Goal: Information Seeking & Learning: Learn about a topic

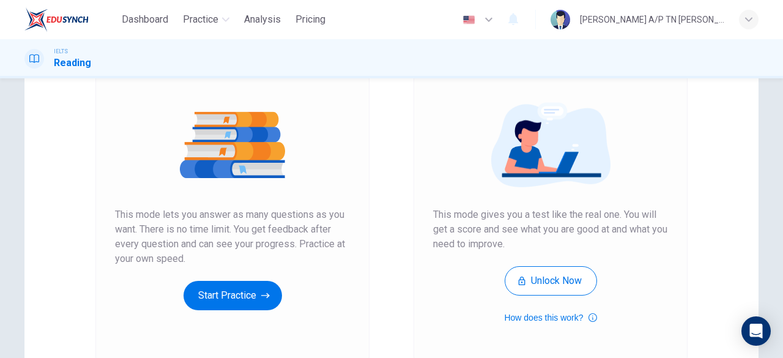
scroll to position [137, 0]
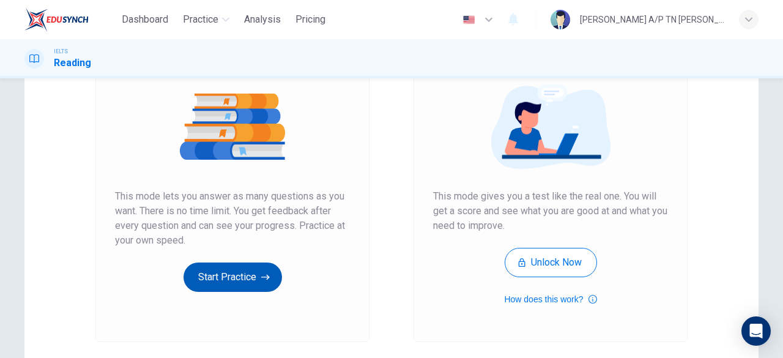
click at [239, 269] on button "Start Practice" at bounding box center [233, 277] width 99 height 29
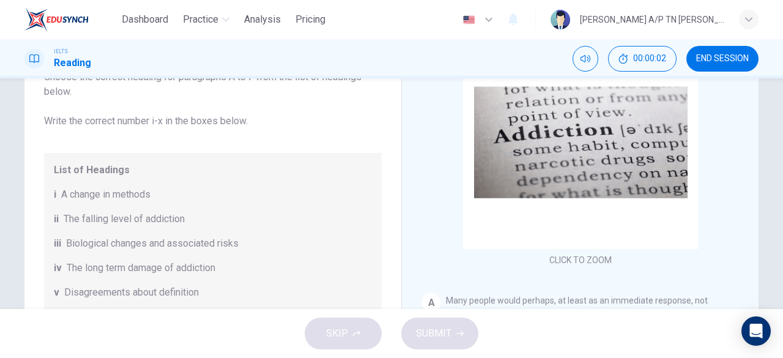
scroll to position [125, 0]
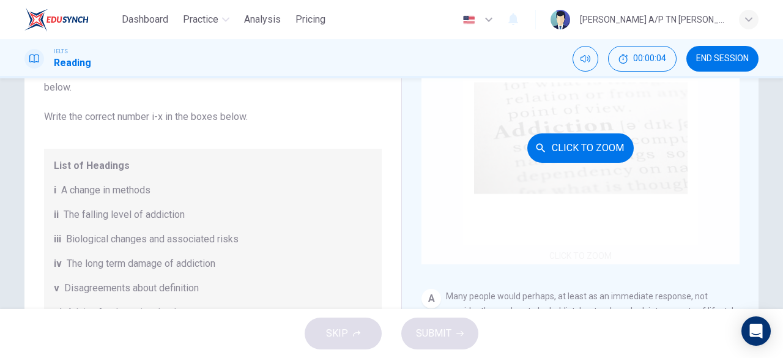
click at [605, 128] on div "Click to Zoom" at bounding box center [581, 147] width 318 height 233
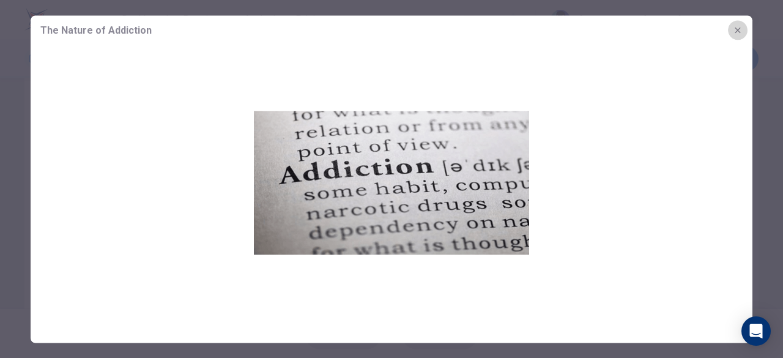
click at [738, 31] on icon "button" at bounding box center [738, 30] width 10 height 10
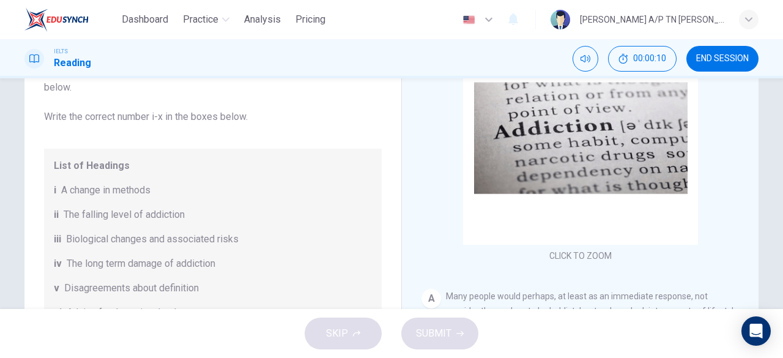
drag, startPoint x: 761, startPoint y: 112, endPoint x: 749, endPoint y: 105, distance: 13.8
click at [749, 105] on div "Questions 1 - 6 The Reading Passage has seven paragraphs A-G . Choose the corre…" at bounding box center [392, 189] width 774 height 425
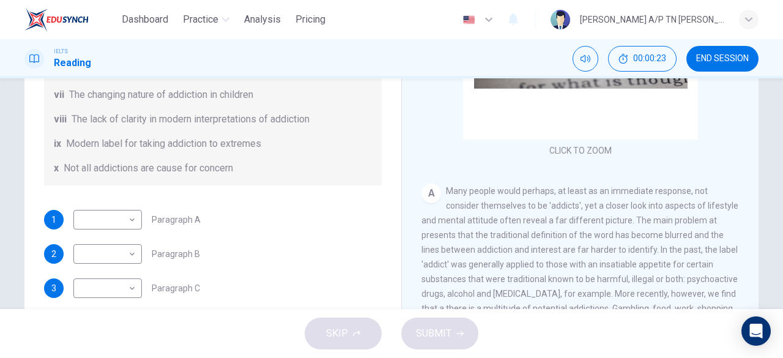
scroll to position [136, 0]
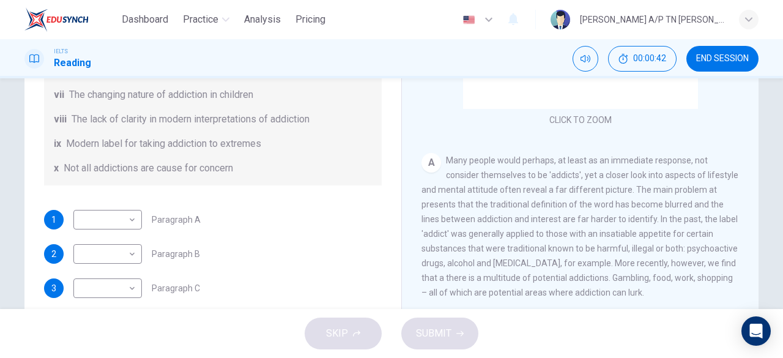
drag, startPoint x: 745, startPoint y: 168, endPoint x: 752, endPoint y: 174, distance: 8.7
click at [752, 174] on div "CLICK TO ZOOM Click to Zoom A Many people would perhaps, at least as an immedia…" at bounding box center [589, 217] width 334 height 372
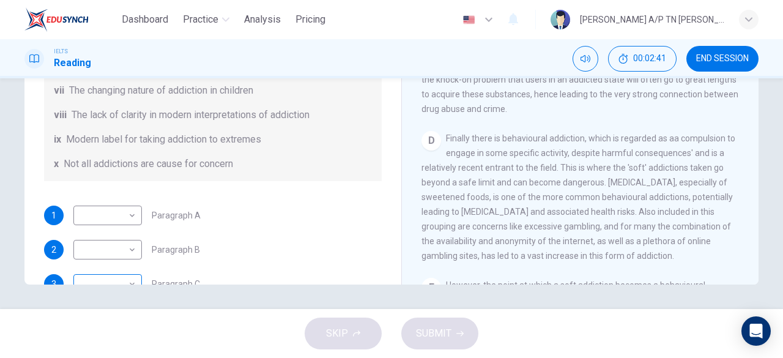
scroll to position [145, 0]
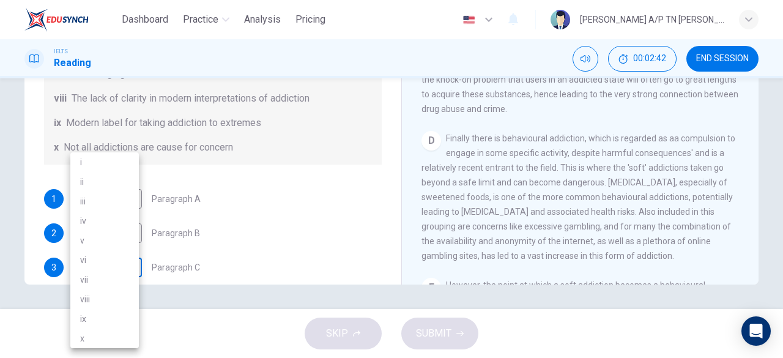
click at [130, 278] on body "Dashboard Practice Analysis Pricing English en ​ [PERSON_NAME] A/P TN [PERSON_N…" at bounding box center [391, 179] width 783 height 358
click at [130, 226] on li "iv" at bounding box center [104, 221] width 69 height 20
type input "iv"
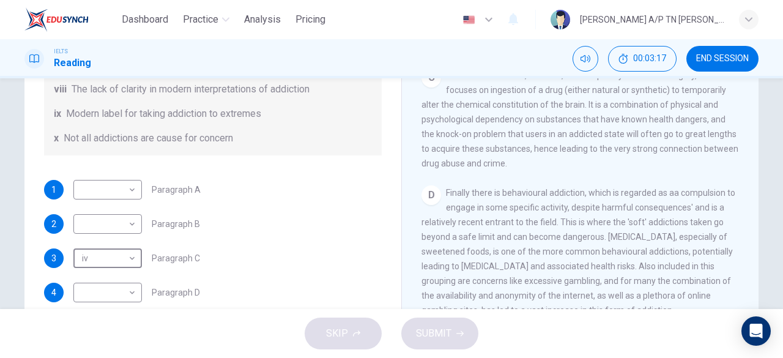
scroll to position [264, 0]
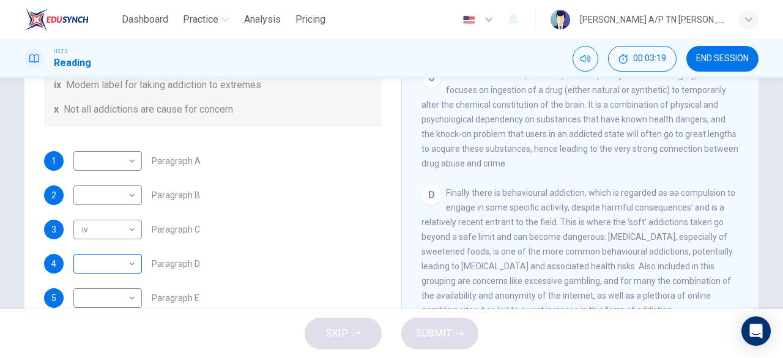
click at [138, 270] on div "​ ​" at bounding box center [107, 264] width 69 height 20
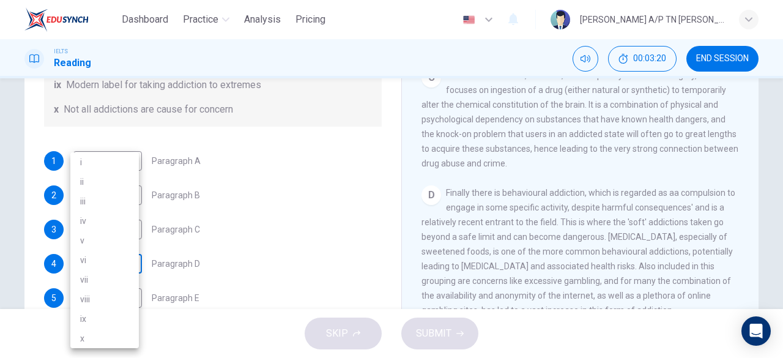
click at [124, 261] on body "Dashboard Practice Analysis Pricing English en ​ [PERSON_NAME] A/P TN [PERSON_N…" at bounding box center [391, 179] width 783 height 358
click at [108, 185] on li "ii" at bounding box center [104, 182] width 69 height 20
type input "ii"
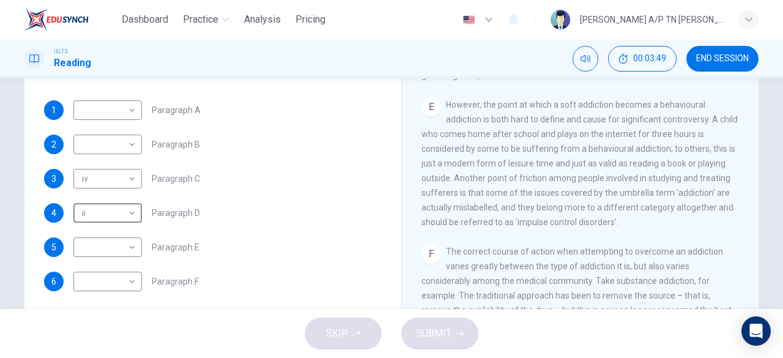
scroll to position [244, 0]
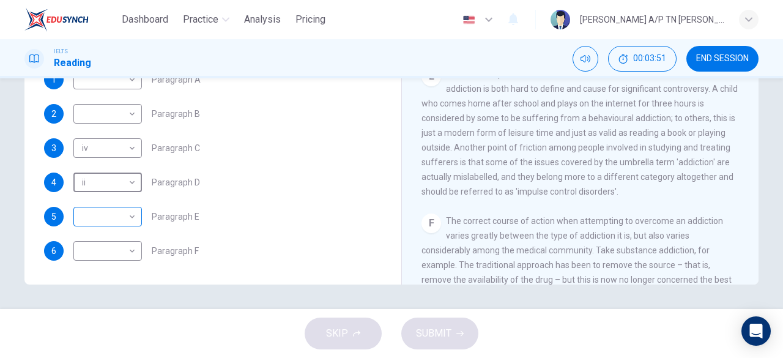
click at [102, 211] on body "Dashboard Practice Analysis Pricing English en ​ [PERSON_NAME] A/P TN [PERSON_N…" at bounding box center [391, 179] width 783 height 358
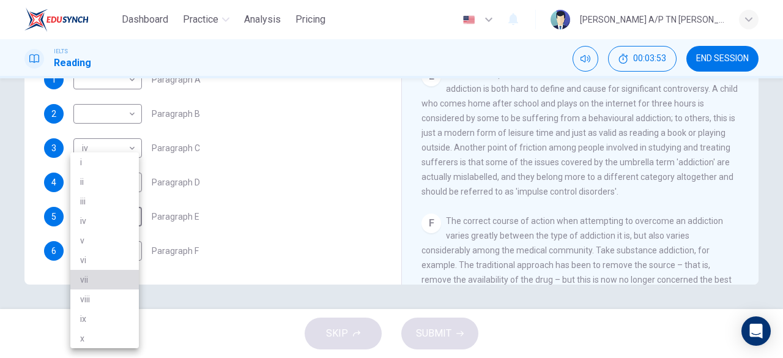
click at [126, 274] on li "vii" at bounding box center [104, 280] width 69 height 20
type input "vii"
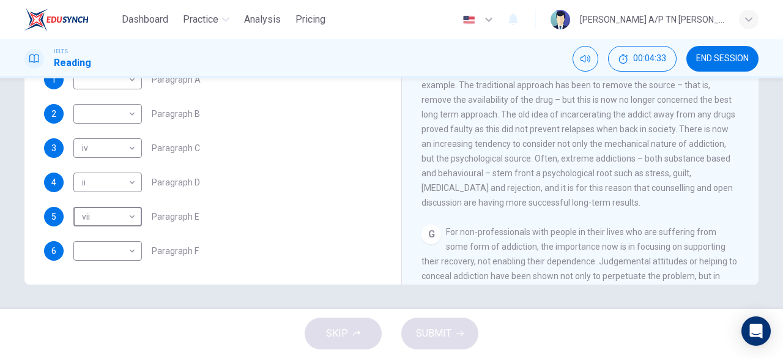
scroll to position [858, 0]
drag, startPoint x: 745, startPoint y: 203, endPoint x: 749, endPoint y: 229, distance: 26.6
click at [749, 229] on div "CLICK TO ZOOM Click to Zoom A Many people would perhaps, at least as an immedia…" at bounding box center [589, 99] width 334 height 372
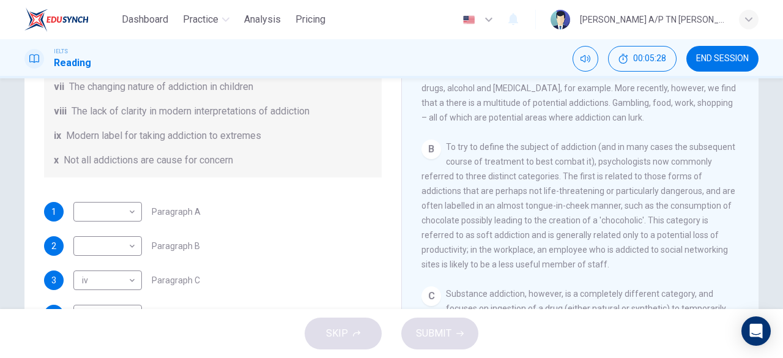
scroll to position [236, 0]
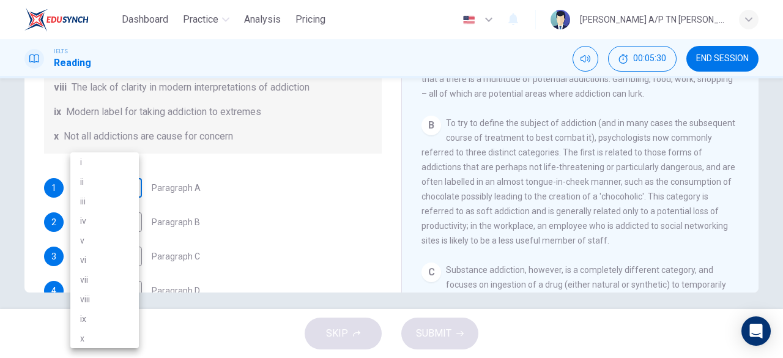
click at [99, 188] on body "Dashboard Practice Analysis Pricing English en ​ [PERSON_NAME] A/P TN [PERSON_N…" at bounding box center [391, 179] width 783 height 358
click at [105, 243] on li "v" at bounding box center [104, 241] width 69 height 20
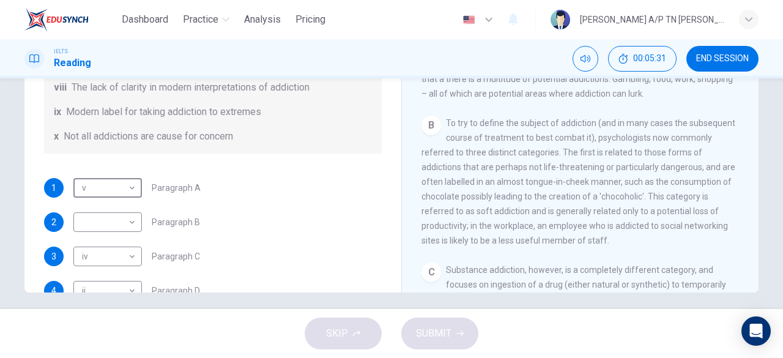
type input "v"
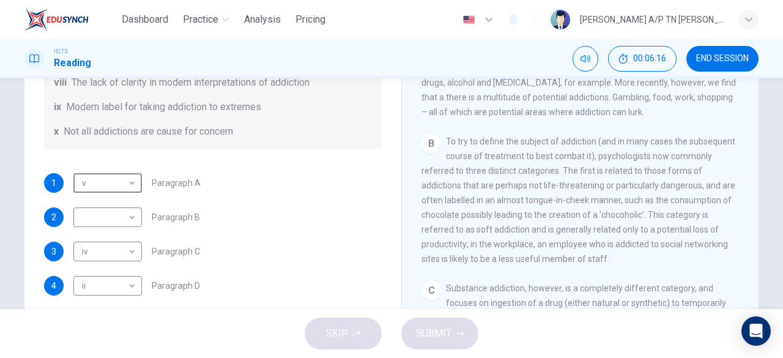
scroll to position [189, 0]
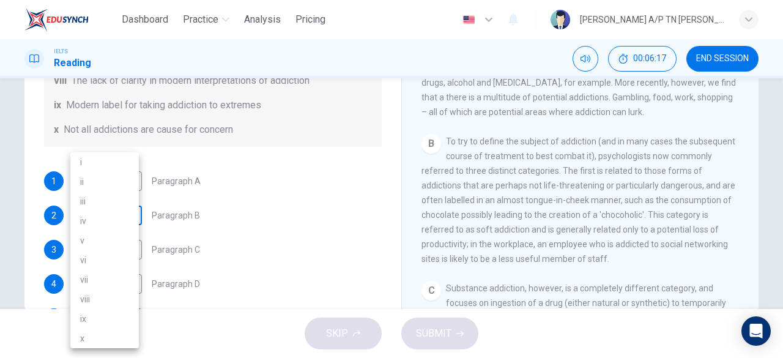
click at [111, 217] on body "Dashboard Practice Analysis Pricing English en ​ [PERSON_NAME] A/P TN [PERSON_N…" at bounding box center [391, 179] width 783 height 358
click at [115, 203] on li "iii" at bounding box center [104, 202] width 69 height 20
type input "iii"
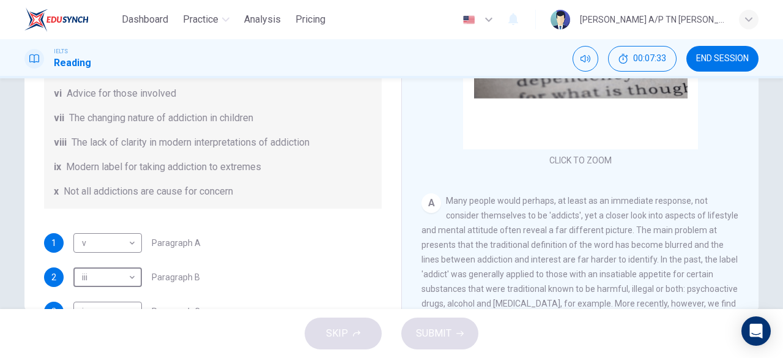
scroll to position [0, 0]
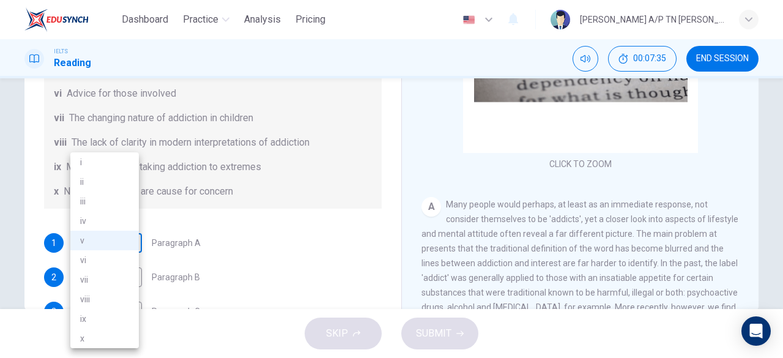
click at [114, 236] on body "Dashboard Practice Analysis Pricing English en ​ [PERSON_NAME] A/P TN [PERSON_N…" at bounding box center [391, 179] width 783 height 358
click at [127, 294] on li "viii" at bounding box center [104, 299] width 69 height 20
type input "viii"
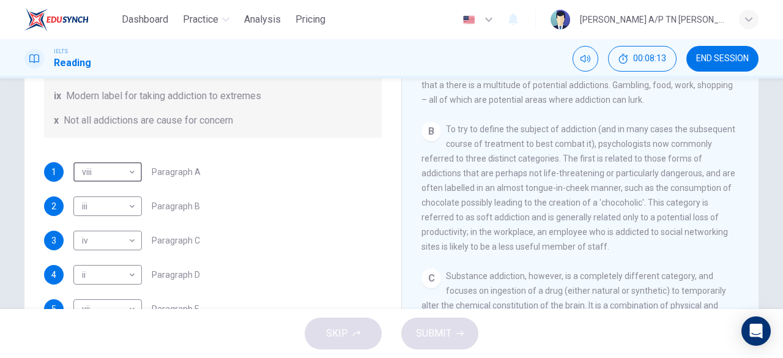
scroll to position [264, 0]
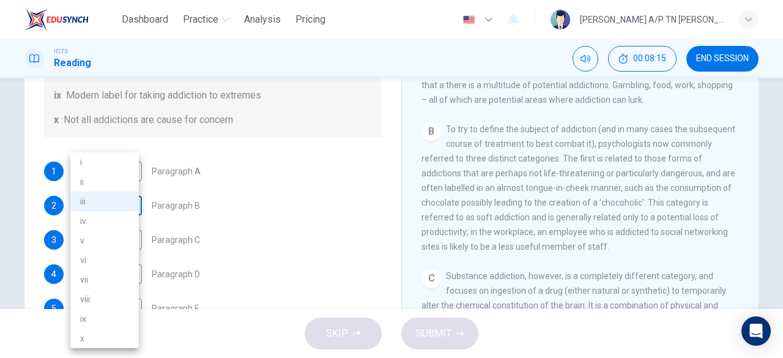
click at [77, 209] on body "Dashboard Practice Analysis Pricing English en ​ [PERSON_NAME] A/P TN [PERSON_N…" at bounding box center [391, 179] width 783 height 358
click at [93, 247] on li "v" at bounding box center [104, 241] width 69 height 20
type input "v"
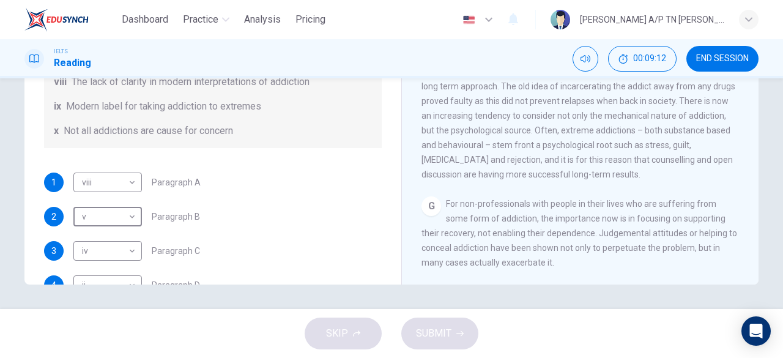
scroll to position [905, 0]
drag, startPoint x: 381, startPoint y: 157, endPoint x: 387, endPoint y: 187, distance: 30.7
click at [387, 187] on div "Questions 1 - 6 The Reading Passage has seven paragraphs A-G . Choose the corre…" at bounding box center [212, 77] width 357 height 413
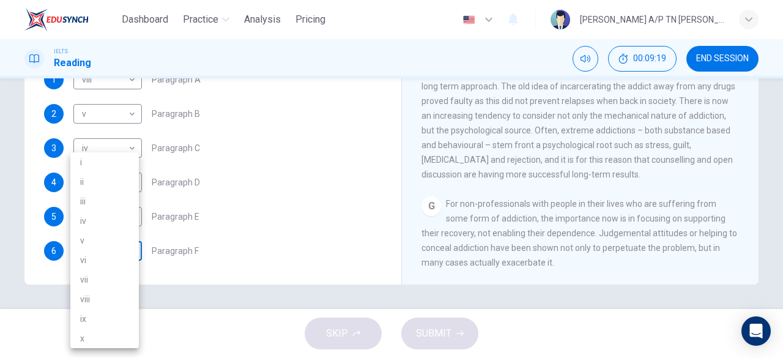
click at [117, 249] on body "Dashboard Practice Analysis Pricing English en ​ [PERSON_NAME] A/P TN [PERSON_N…" at bounding box center [391, 179] width 783 height 358
click at [118, 316] on li "ix" at bounding box center [104, 319] width 69 height 20
type input "ix"
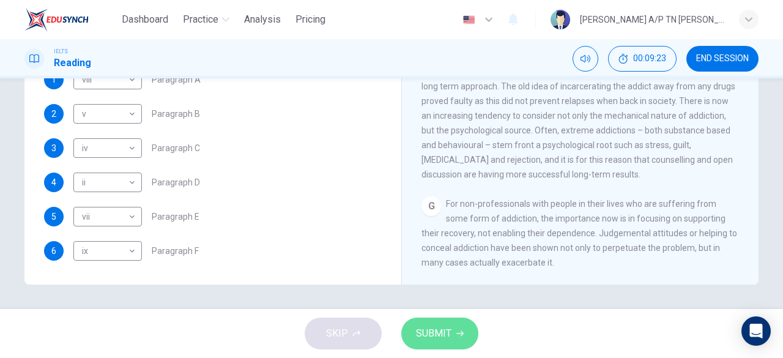
click at [443, 337] on span "SUBMIT" at bounding box center [433, 333] width 35 height 17
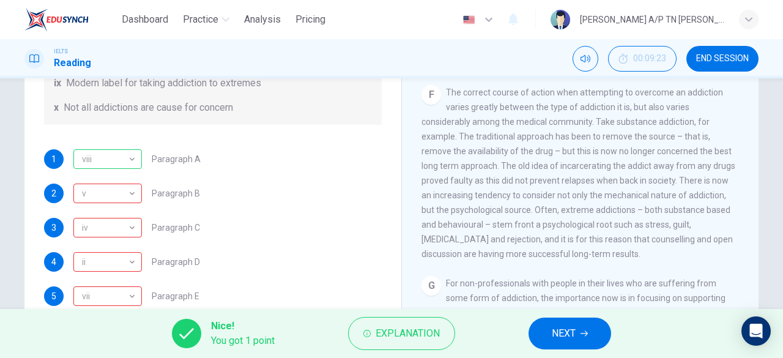
scroll to position [160, 0]
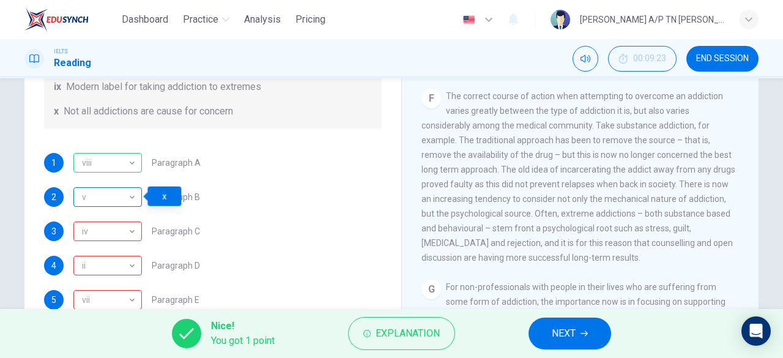
click at [109, 201] on div "v" at bounding box center [105, 197] width 64 height 35
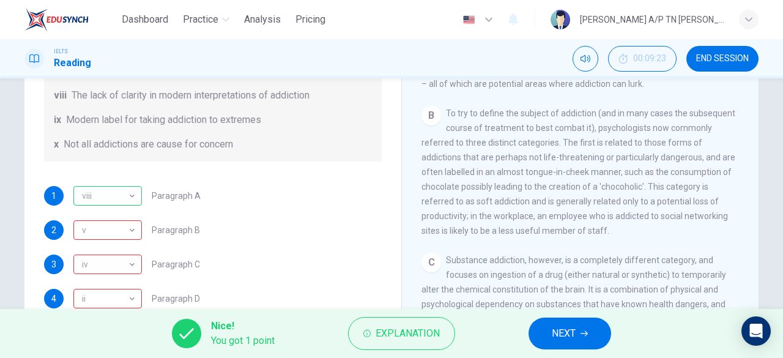
scroll to position [347, 0]
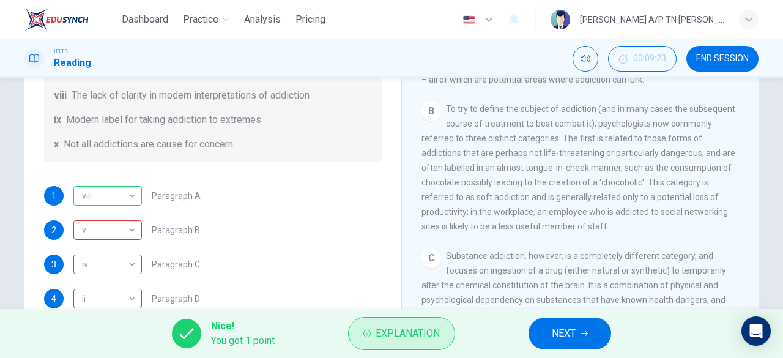
click at [414, 332] on span "Explanation" at bounding box center [408, 333] width 64 height 17
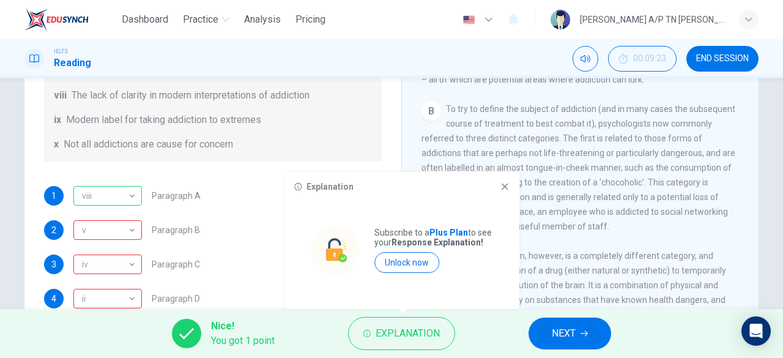
click at [507, 183] on icon at bounding box center [505, 187] width 10 height 10
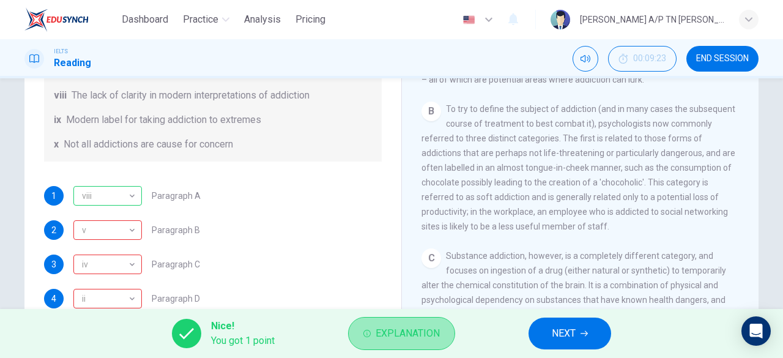
click at [388, 334] on span "Explanation" at bounding box center [408, 333] width 64 height 17
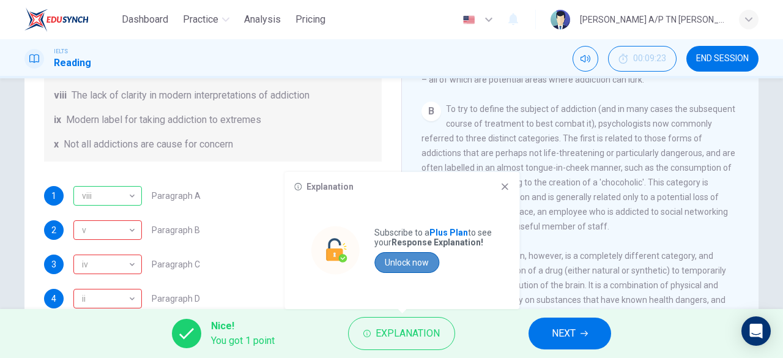
click at [403, 270] on button "Unlock now" at bounding box center [407, 262] width 65 height 21
click at [504, 190] on icon at bounding box center [505, 187] width 10 height 10
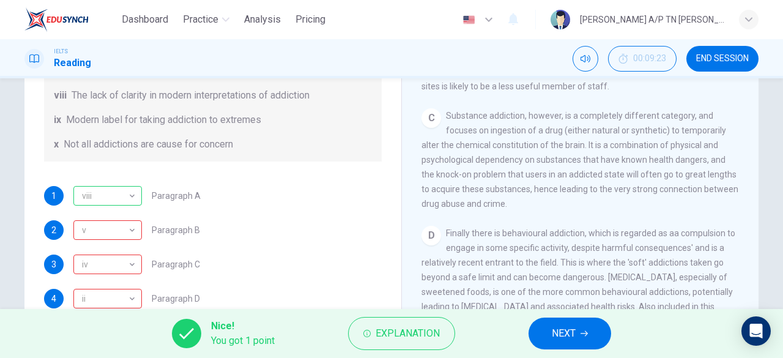
scroll to position [490, 0]
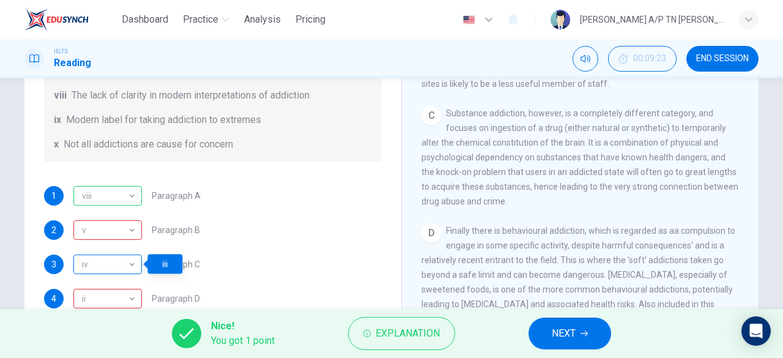
click at [108, 272] on div "iv" at bounding box center [105, 264] width 64 height 35
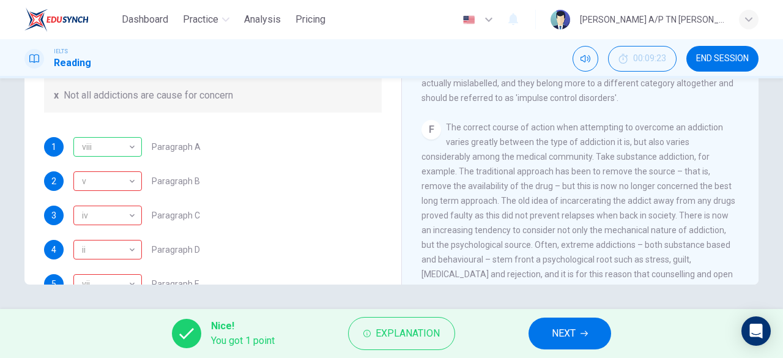
scroll to position [264, 0]
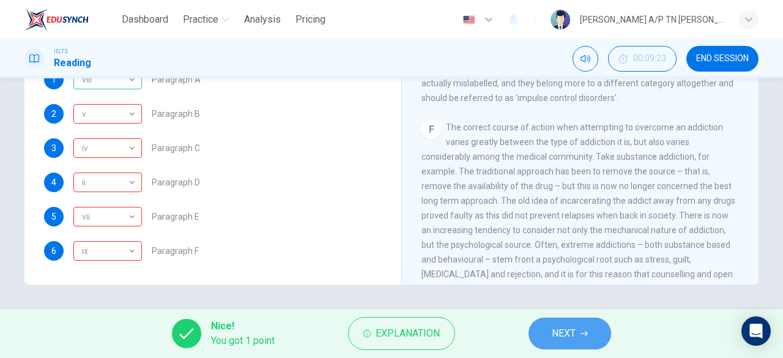
click at [561, 347] on button "NEXT" at bounding box center [570, 334] width 83 height 32
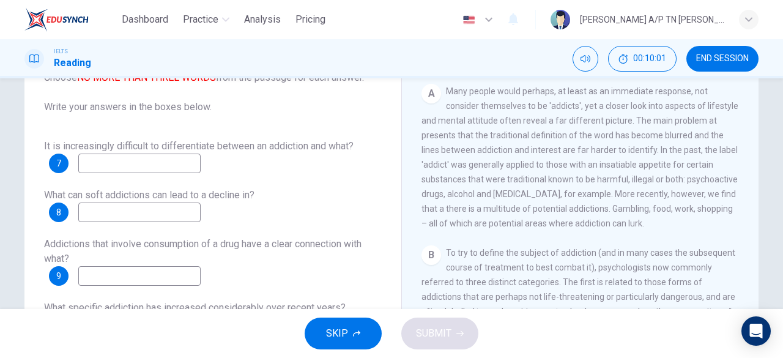
scroll to position [213, 0]
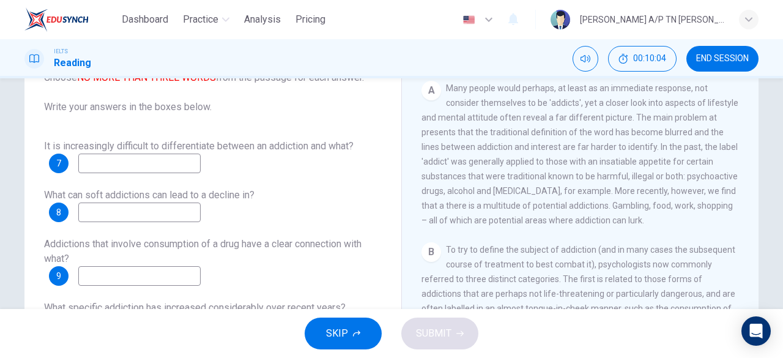
drag, startPoint x: 761, startPoint y: 177, endPoint x: 753, endPoint y: 171, distance: 10.2
click at [753, 171] on div "Questions 7 - 12 Answer the questions below. Choose NO MORE THAN THREE WORDS fr…" at bounding box center [392, 194] width 774 height 425
drag, startPoint x: 753, startPoint y: 171, endPoint x: 749, endPoint y: 183, distance: 12.2
click at [749, 183] on div "The Nature of Addiction CLICK TO ZOOM Click to Zoom A Many people would perhaps…" at bounding box center [579, 204] width 357 height 445
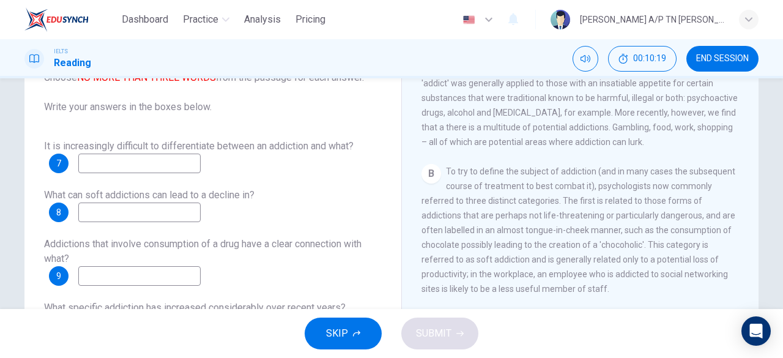
scroll to position [293, 0]
click at [181, 210] on input at bounding box center [139, 213] width 122 height 20
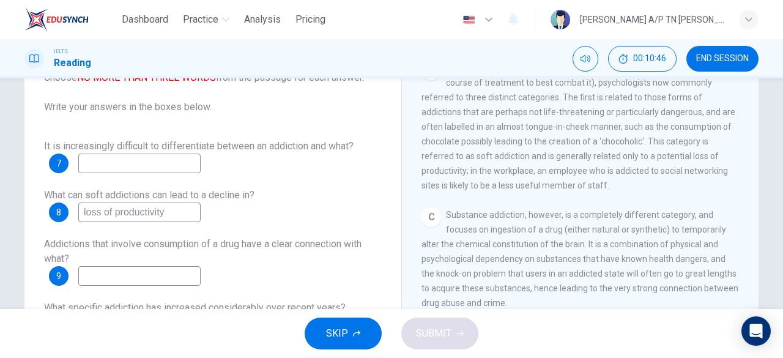
scroll to position [398, 0]
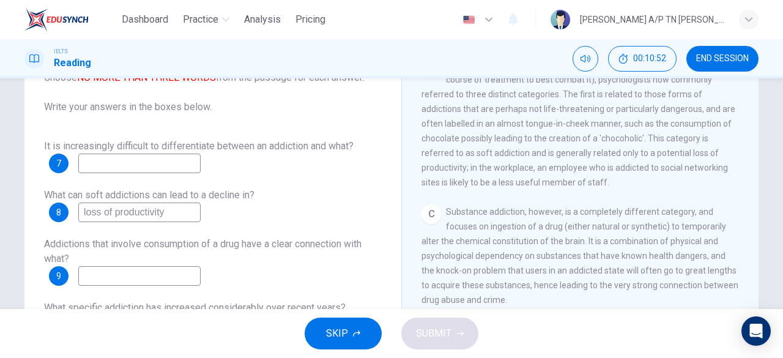
type input "loss of productivity"
click at [752, 223] on div "The Nature of Addiction CLICK TO ZOOM Click to Zoom A Many people would perhaps…" at bounding box center [579, 204] width 357 height 445
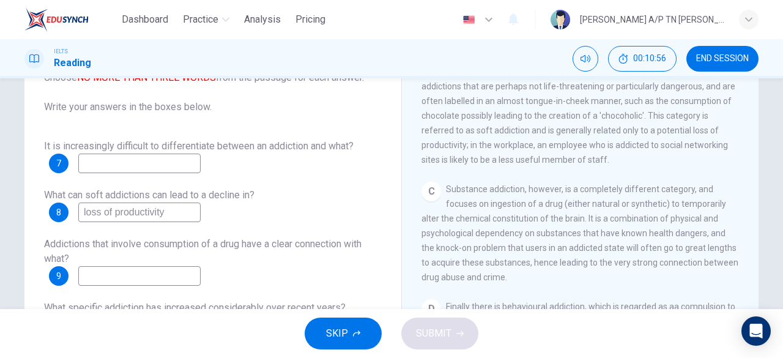
scroll to position [422, 0]
click at [124, 283] on input at bounding box center [139, 276] width 122 height 20
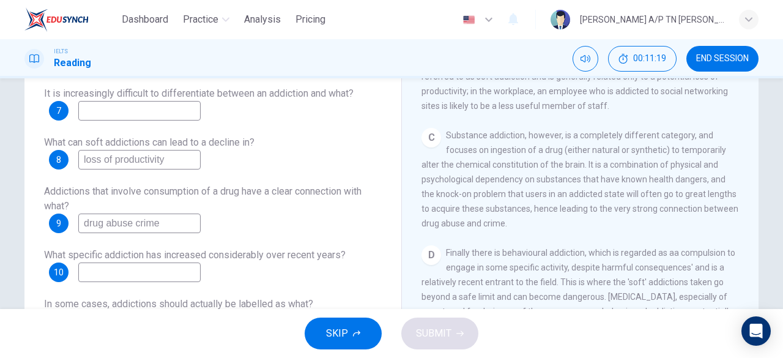
scroll to position [174, 0]
type input "drug abuse crime"
click at [753, 162] on div "The Nature of Addiction CLICK TO ZOOM Click to Zoom A Many people would perhaps…" at bounding box center [579, 151] width 357 height 445
click at [753, 166] on div "The Nature of Addiction CLICK TO ZOOM Click to Zoom A Many people would perhaps…" at bounding box center [579, 151] width 357 height 445
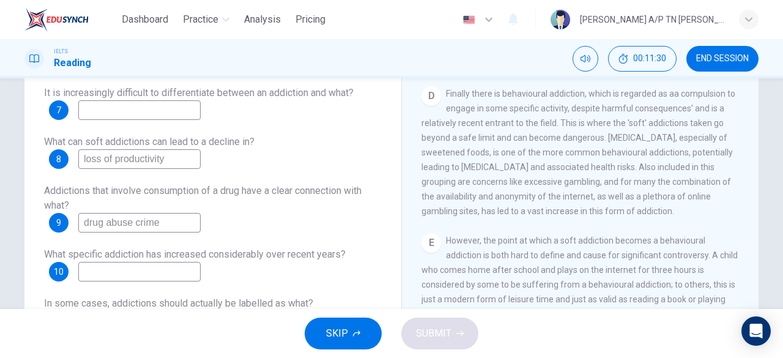
scroll to position [581, 0]
click at [755, 208] on div "The Nature of Addiction CLICK TO ZOOM Click to Zoom A Many people would perhaps…" at bounding box center [579, 151] width 357 height 445
click at [755, 211] on div "The Nature of Addiction CLICK TO ZOOM Click to Zoom A Many people would perhaps…" at bounding box center [579, 151] width 357 height 445
drag, startPoint x: 753, startPoint y: 211, endPoint x: 747, endPoint y: 221, distance: 11.8
click at [747, 221] on div "The Nature of Addiction CLICK TO ZOOM Click to Zoom A Many people would perhaps…" at bounding box center [579, 151] width 357 height 445
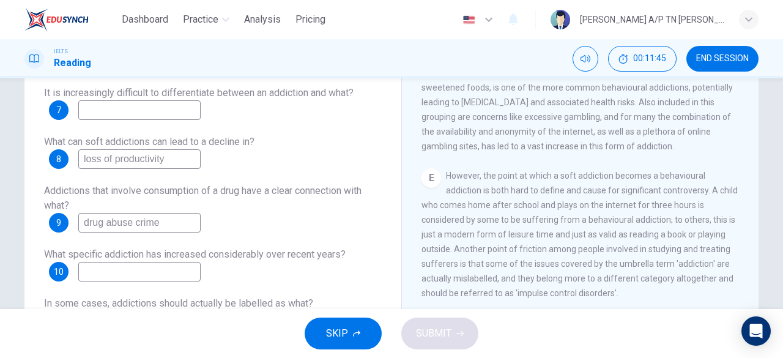
scroll to position [648, 0]
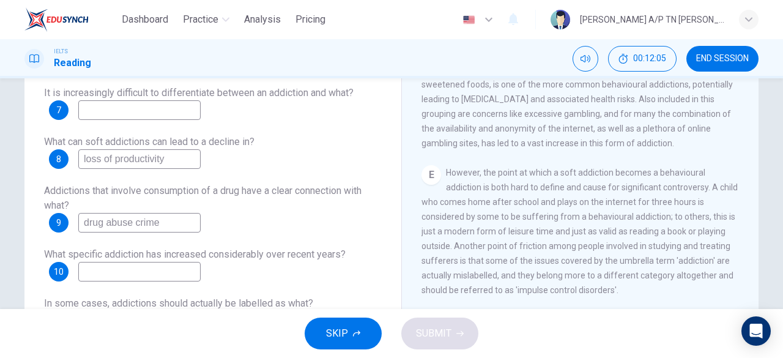
click at [179, 267] on input at bounding box center [139, 272] width 122 height 20
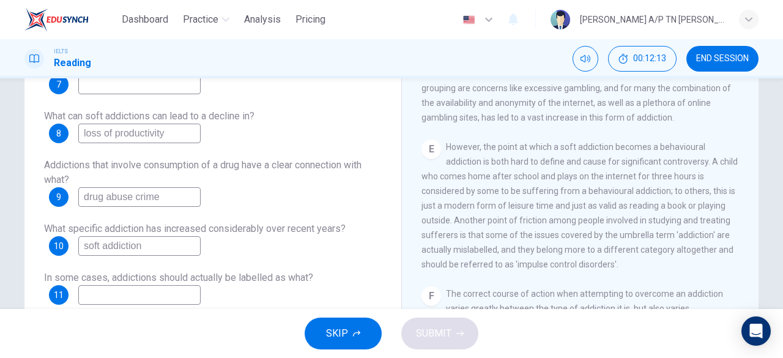
scroll to position [201, 0]
type input "soft addiction"
drag, startPoint x: 754, startPoint y: 209, endPoint x: 754, endPoint y: 216, distance: 7.3
click at [754, 216] on div "The Nature of Addiction CLICK TO ZOOM Click to Zoom A Many people would perhaps…" at bounding box center [579, 124] width 357 height 445
drag, startPoint x: 754, startPoint y: 216, endPoint x: 754, endPoint y: 228, distance: 12.2
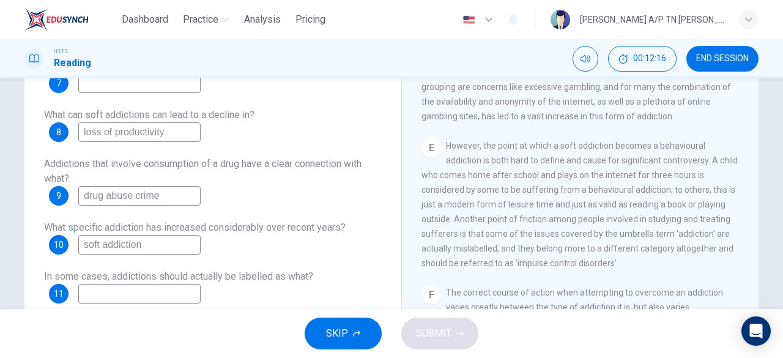
click at [754, 228] on div "The Nature of Addiction CLICK TO ZOOM Click to Zoom A Many people would perhaps…" at bounding box center [579, 124] width 357 height 445
click at [157, 293] on input at bounding box center [139, 294] width 122 height 20
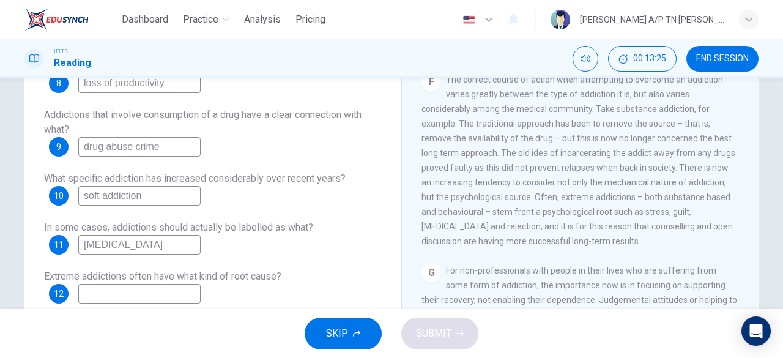
scroll to position [863, 0]
type input "[MEDICAL_DATA]"
click at [181, 289] on input at bounding box center [139, 294] width 122 height 20
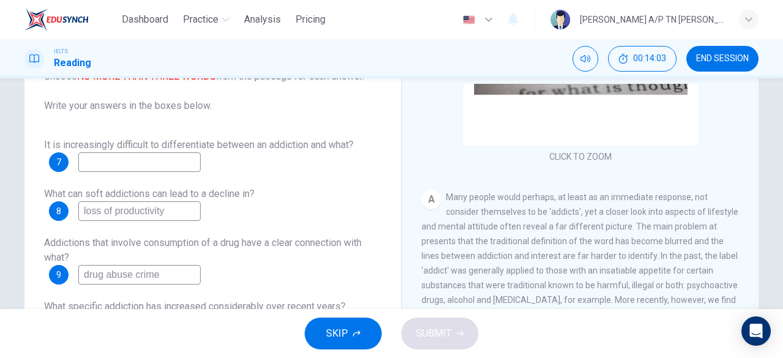
scroll to position [158, 0]
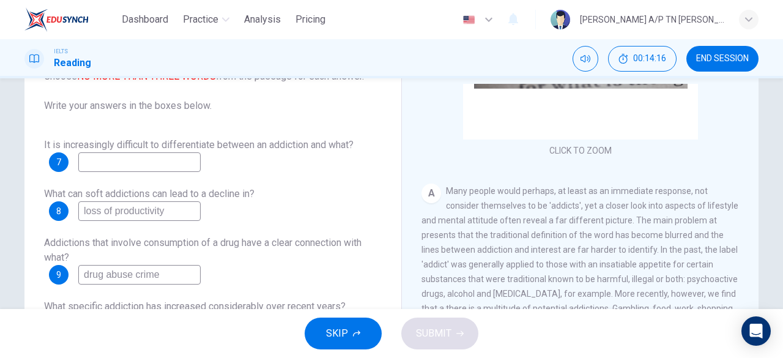
type input "a psychological root"
click at [746, 206] on div "CLICK TO ZOOM Click to Zoom A Many people would perhaps, at least as an immedia…" at bounding box center [589, 270] width 334 height 372
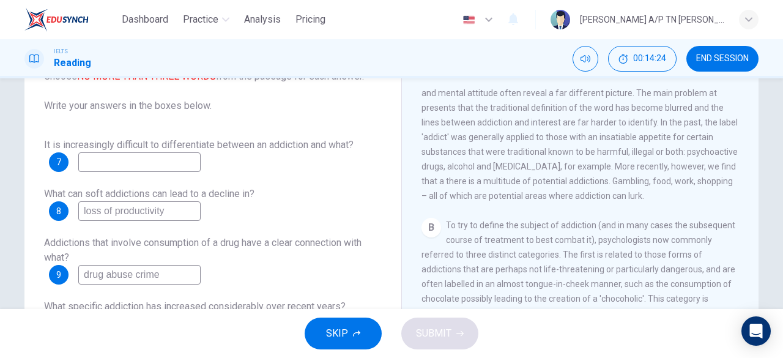
scroll to position [294, 0]
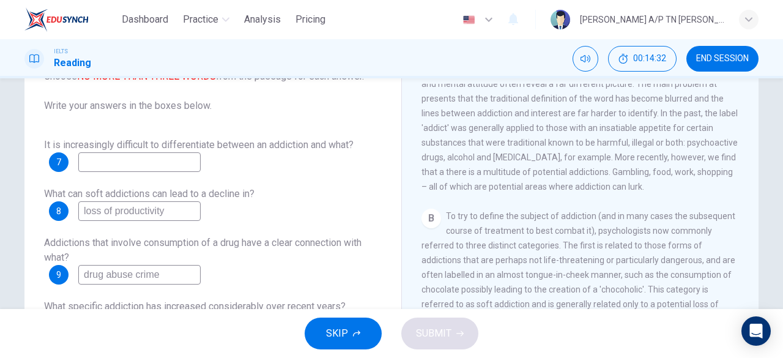
drag, startPoint x: 744, startPoint y: 244, endPoint x: 745, endPoint y: 216, distance: 27.5
click at [745, 216] on div "CLICK TO ZOOM Click to Zoom A Many people would perhaps, at least as an immedia…" at bounding box center [589, 270] width 334 height 372
drag, startPoint x: 745, startPoint y: 216, endPoint x: 742, endPoint y: 198, distance: 17.9
click at [742, 198] on div "CLICK TO ZOOM Click to Zoom A Many people would perhaps, at least as an immedia…" at bounding box center [589, 270] width 334 height 372
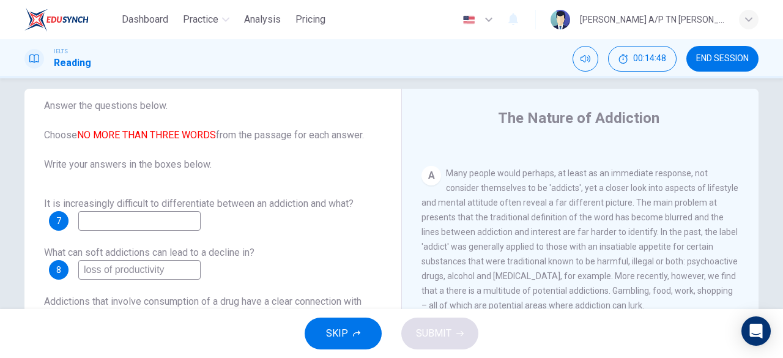
scroll to position [208, 0]
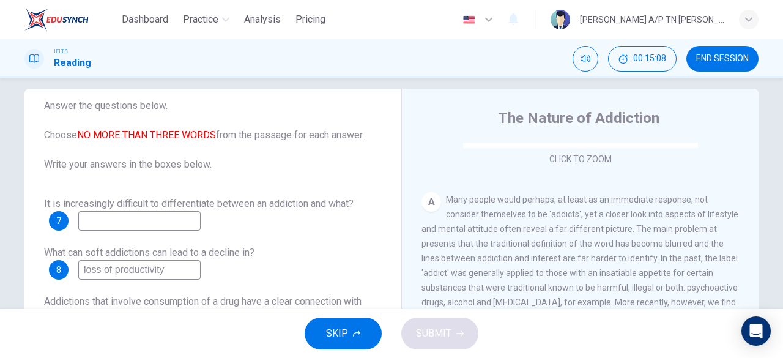
click at [186, 212] on input at bounding box center [139, 221] width 122 height 20
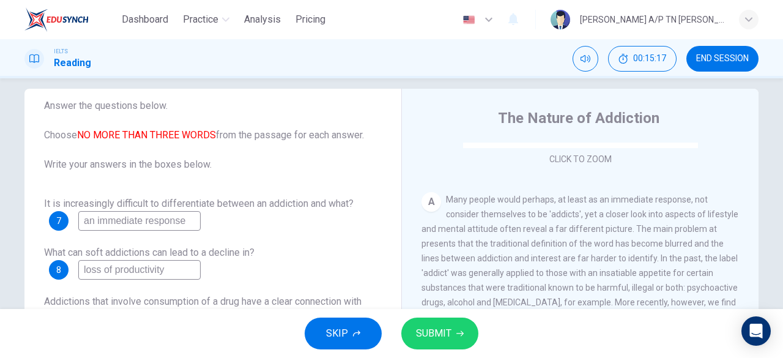
type input "an immediate response"
click at [435, 318] on button "SUBMIT" at bounding box center [439, 334] width 77 height 32
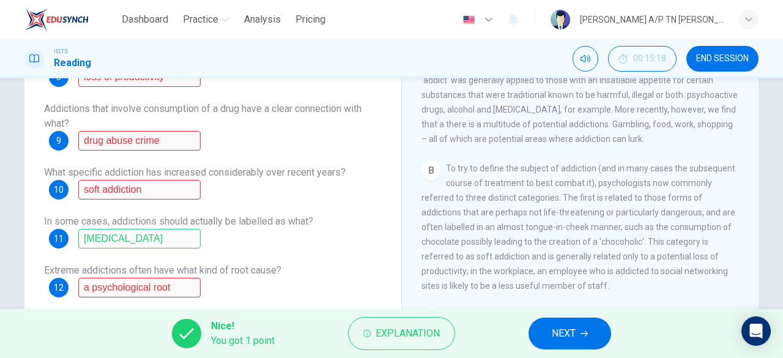
scroll to position [233, 0]
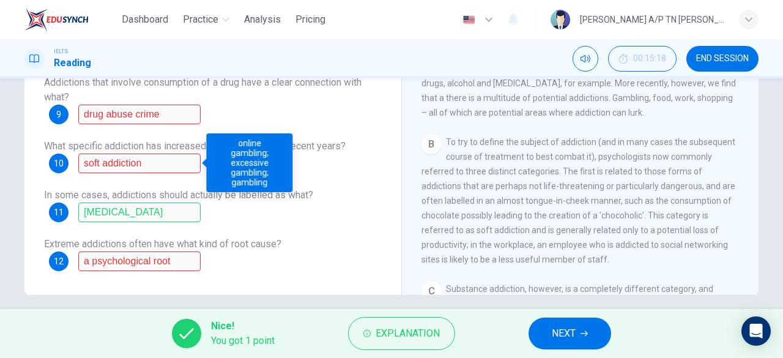
click at [175, 170] on div "It is increasingly difficult to differentiate between an addiction and what? 7 …" at bounding box center [213, 124] width 338 height 294
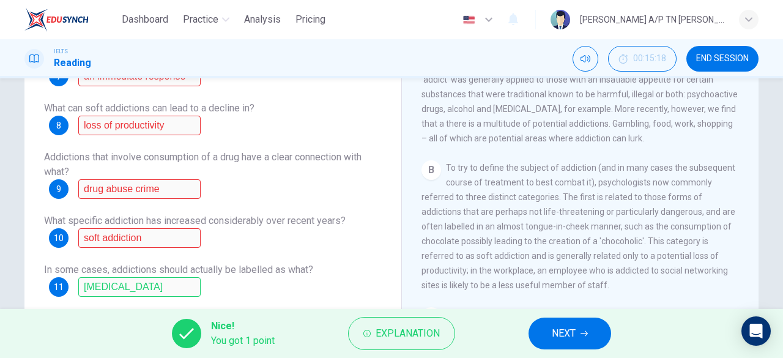
scroll to position [244, 0]
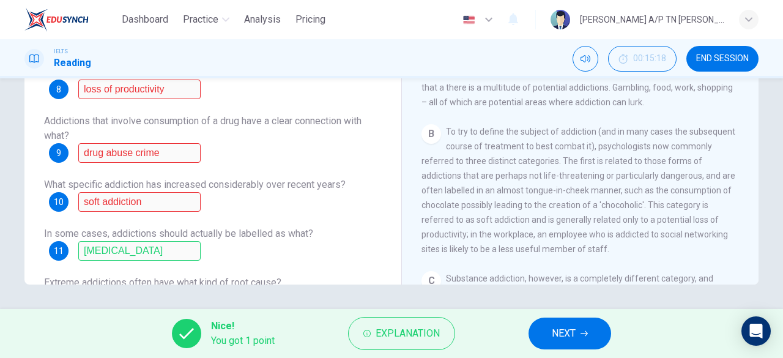
drag, startPoint x: 382, startPoint y: 190, endPoint x: 384, endPoint y: 249, distance: 58.8
click at [384, 249] on div "Questions 7 - 12 Answer the questions below. Choose NO MORE THAN THREE WORDS fr…" at bounding box center [212, 77] width 357 height 413
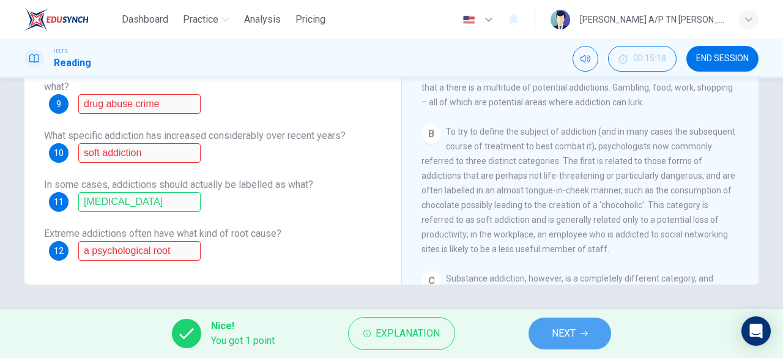
click at [586, 335] on icon "button" at bounding box center [584, 333] width 7 height 7
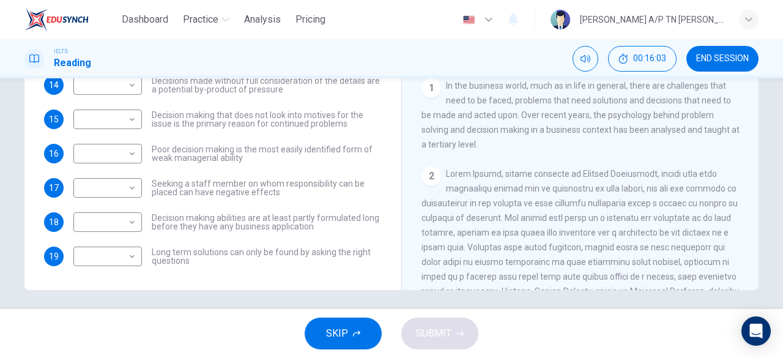
scroll to position [244, 0]
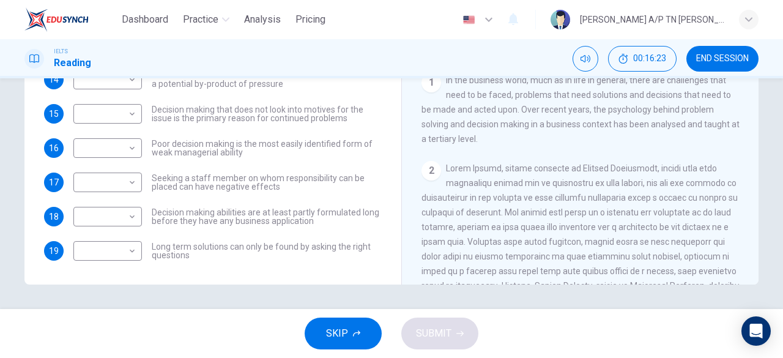
click at [737, 274] on div "CLICK TO ZOOM Click to Zoom 1 In the business world, much as in life in general…" at bounding box center [589, 99] width 334 height 372
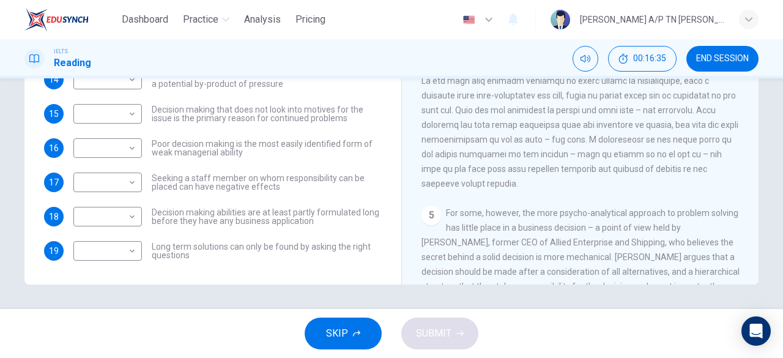
scroll to position [880, 0]
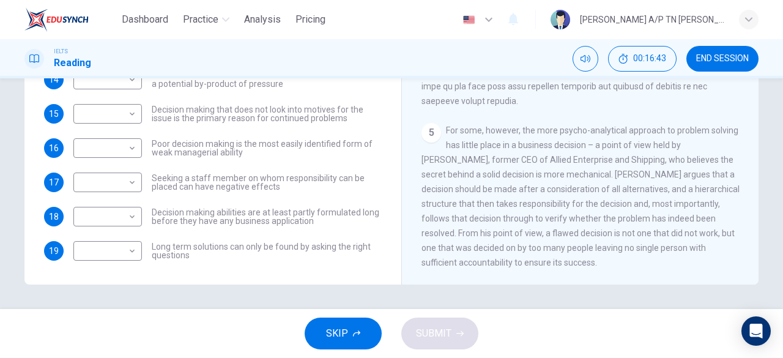
drag, startPoint x: 682, startPoint y: 143, endPoint x: 741, endPoint y: 154, distance: 59.9
click at [741, 154] on div "CLICK TO ZOOM Click to Zoom 1 In the business world, much as in life in general…" at bounding box center [589, 99] width 334 height 372
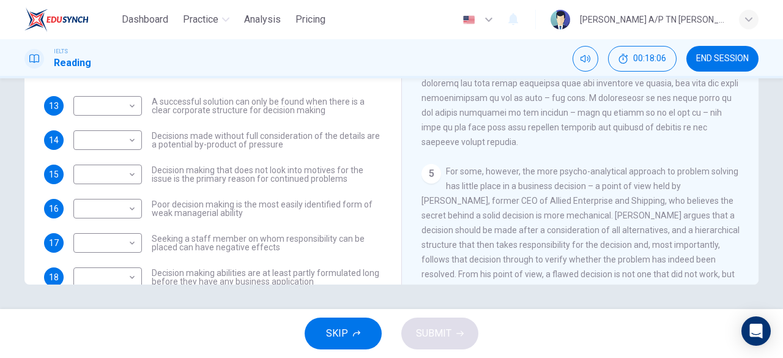
scroll to position [818, 0]
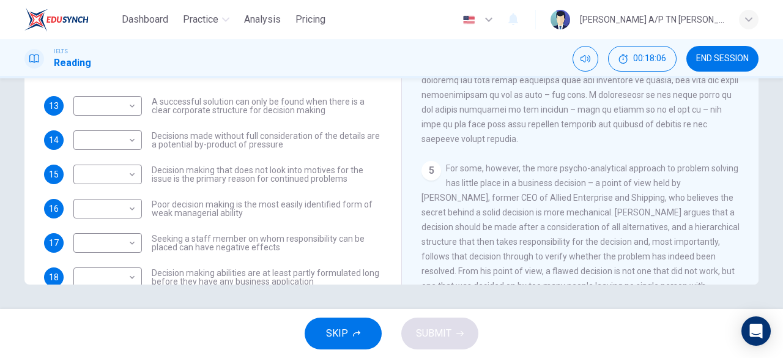
drag, startPoint x: 752, startPoint y: 174, endPoint x: 753, endPoint y: 214, distance: 39.8
click at [753, 214] on div "Problem Solving and Decision Making CLICK TO ZOOM Click to Zoom 1 In the busine…" at bounding box center [579, 81] width 357 height 445
drag, startPoint x: 753, startPoint y: 214, endPoint x: 753, endPoint y: 223, distance: 9.2
click at [753, 223] on div "Problem Solving and Decision Making CLICK TO ZOOM Click to Zoom 1 In the busine…" at bounding box center [579, 81] width 357 height 445
drag, startPoint x: 753, startPoint y: 223, endPoint x: 745, endPoint y: 180, distance: 44.1
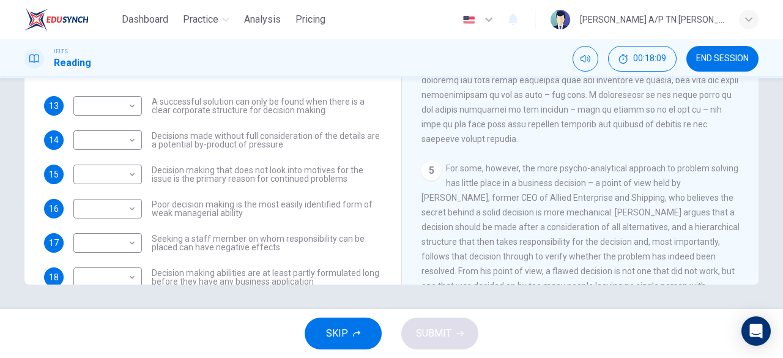
click at [745, 180] on div "Problem Solving and Decision Making CLICK TO ZOOM Click to Zoom 1 In the busine…" at bounding box center [579, 81] width 357 height 445
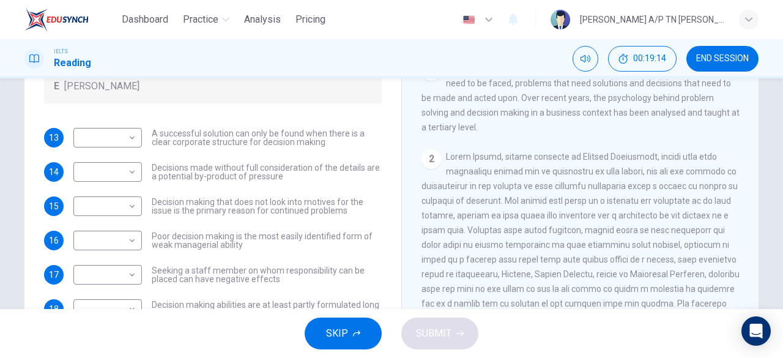
scroll to position [244, 0]
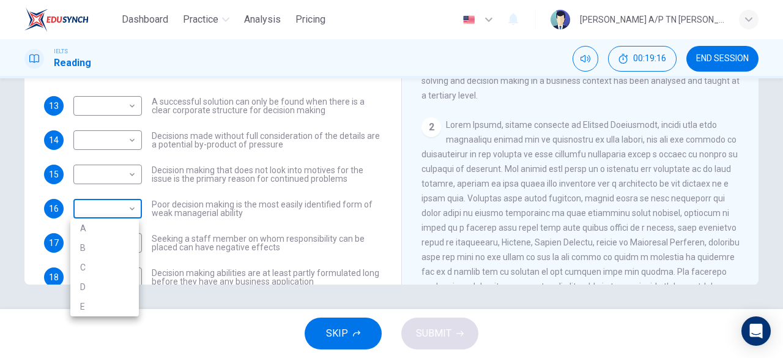
click at [129, 203] on body "Dashboard Practice Analysis Pricing English en ​ [PERSON_NAME] A/P TN [PERSON_N…" at bounding box center [391, 179] width 783 height 358
drag, startPoint x: 783, startPoint y: 232, endPoint x: 781, endPoint y: 151, distance: 80.8
click at [781, 151] on div at bounding box center [391, 179] width 783 height 358
click at [116, 196] on body "Dashboard Practice Analysis Pricing English en ​ [PERSON_NAME] A/P TN [PERSON_N…" at bounding box center [391, 179] width 783 height 358
click at [108, 229] on li "A" at bounding box center [104, 228] width 69 height 20
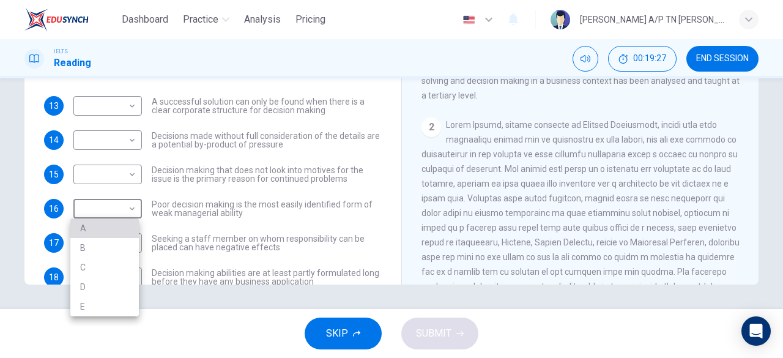
type input "A"
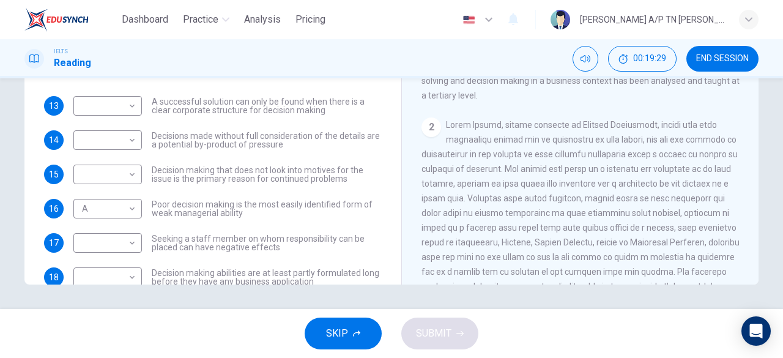
drag, startPoint x: 393, startPoint y: 177, endPoint x: 390, endPoint y: 195, distance: 18.5
click at [390, 195] on div "Questions 13 - 19 Match each statement with the correct person. Write the corre…" at bounding box center [391, 71] width 734 height 425
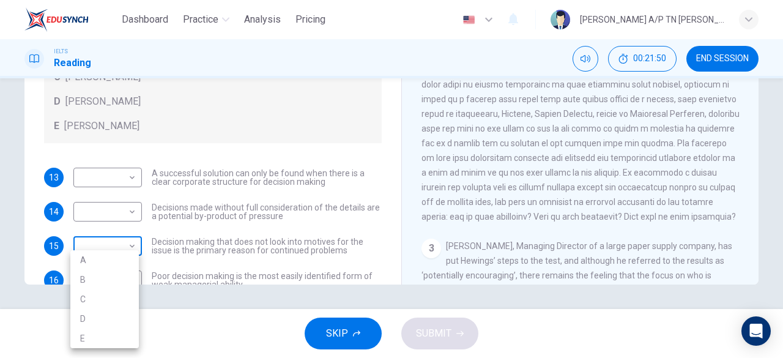
click at [116, 248] on body "Dashboard Practice Analysis Pricing English en ​ [PERSON_NAME] A/P TN [PERSON_N…" at bounding box center [391, 179] width 783 height 358
click at [119, 281] on li "B" at bounding box center [104, 280] width 69 height 20
type input "B"
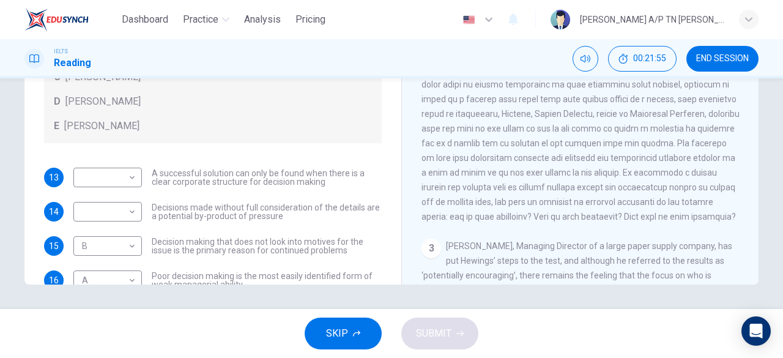
click at [756, 100] on div "Questions 13 - 19 Match each statement with the correct person. Write the corre…" at bounding box center [392, 71] width 774 height 425
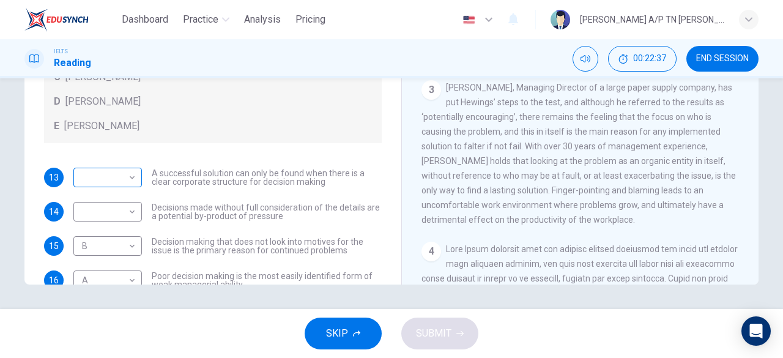
click at [135, 176] on div "​ ​" at bounding box center [107, 178] width 69 height 20
click at [122, 178] on body "Dashboard Practice Analysis Pricing English en ​ [PERSON_NAME] A/P TN [PERSON_N…" at bounding box center [391, 179] width 783 height 358
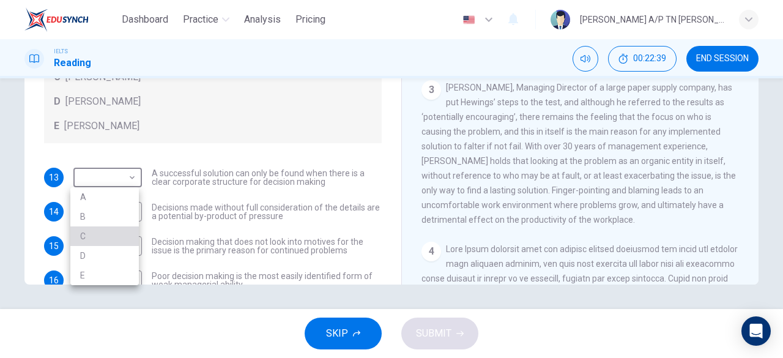
click at [119, 236] on li "C" at bounding box center [104, 236] width 69 height 20
type input "C"
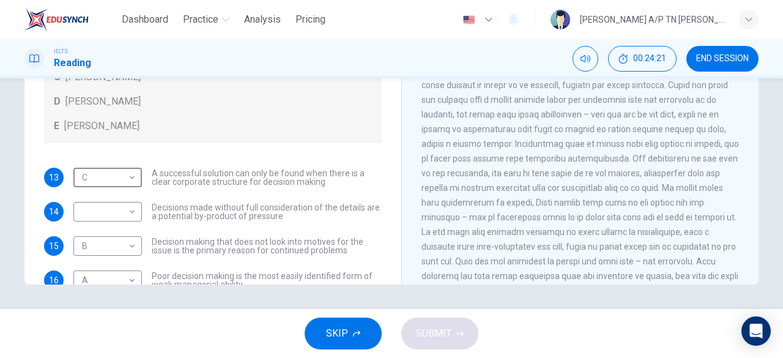
scroll to position [611, 0]
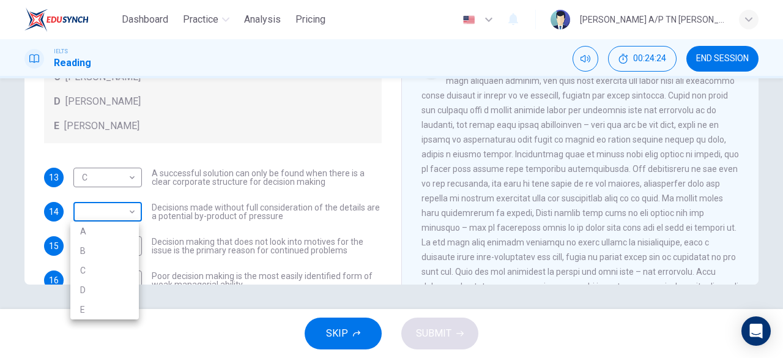
click at [114, 215] on body "Dashboard Practice Analysis Pricing English en ​ [PERSON_NAME] A/P TN [PERSON_N…" at bounding box center [391, 179] width 783 height 358
click at [124, 288] on li "D" at bounding box center [104, 290] width 69 height 20
type input "D"
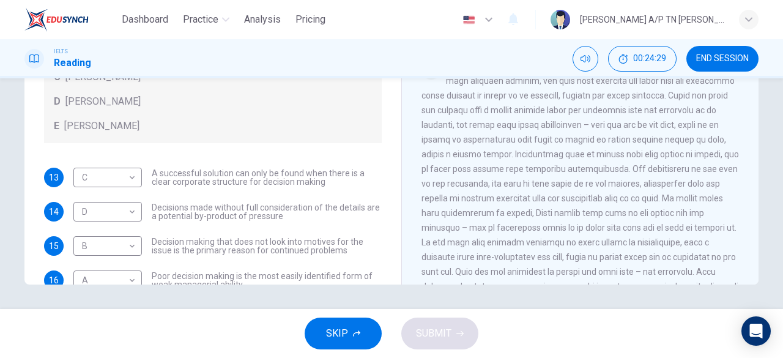
drag, startPoint x: 389, startPoint y: 149, endPoint x: 386, endPoint y: 172, distance: 22.9
click at [386, 172] on div "Questions 13 - 19 Match each statement with the correct person. Write the corre…" at bounding box center [391, 71] width 734 height 425
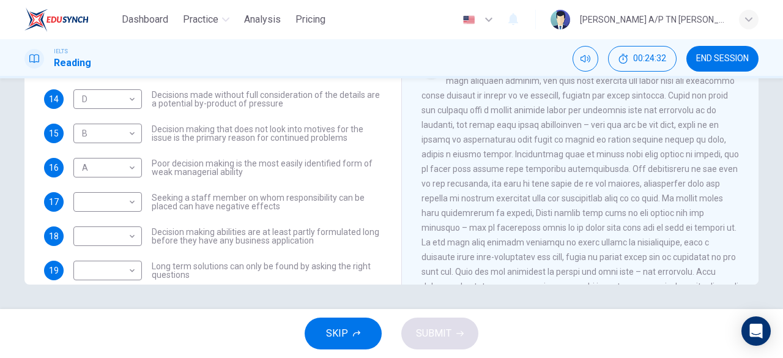
scroll to position [119, 0]
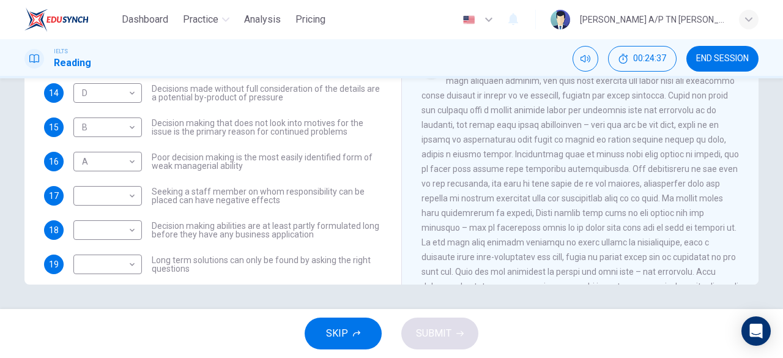
drag, startPoint x: 753, startPoint y: 118, endPoint x: 757, endPoint y: 132, distance: 14.7
click at [757, 132] on div "Questions 13 - 19 Match each statement with the correct person. Write the corre…" at bounding box center [392, 71] width 774 height 425
drag, startPoint x: 757, startPoint y: 132, endPoint x: 759, endPoint y: 154, distance: 22.1
click at [759, 154] on div "Questions 13 - 19 Match each statement with the correct person. Write the corre…" at bounding box center [392, 71] width 774 height 425
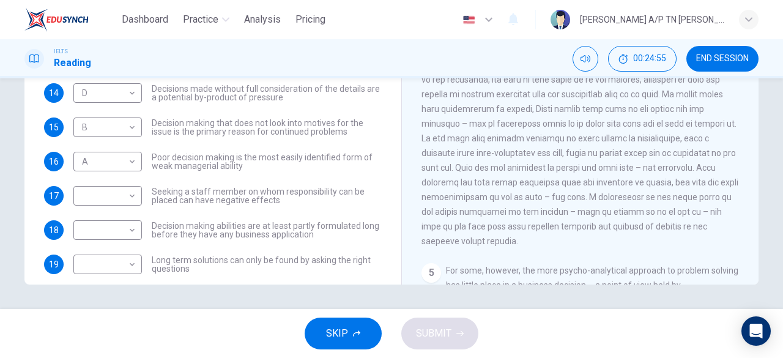
scroll to position [717, 0]
drag, startPoint x: 757, startPoint y: 197, endPoint x: 770, endPoint y: 226, distance: 32.1
click at [770, 226] on div "Questions 13 - 19 Match each statement with the correct person. Write the corre…" at bounding box center [392, 71] width 774 height 425
click at [756, 206] on div "Questions 13 - 19 Match each statement with the correct person. Write the corre…" at bounding box center [392, 71] width 774 height 425
drag, startPoint x: 756, startPoint y: 206, endPoint x: 756, endPoint y: 220, distance: 13.5
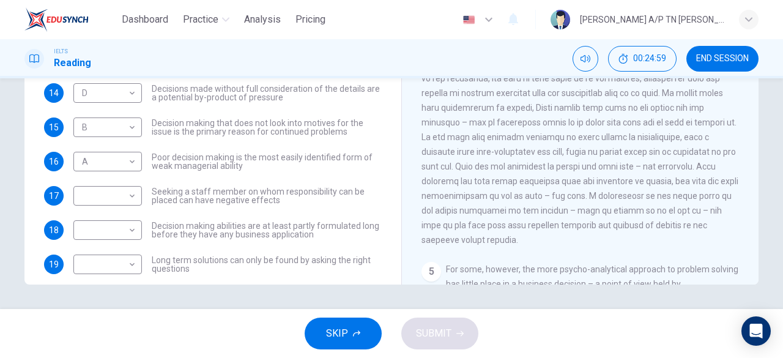
click at [756, 220] on div "Questions 13 - 19 Match each statement with the correct person. Write the corre…" at bounding box center [392, 71] width 774 height 425
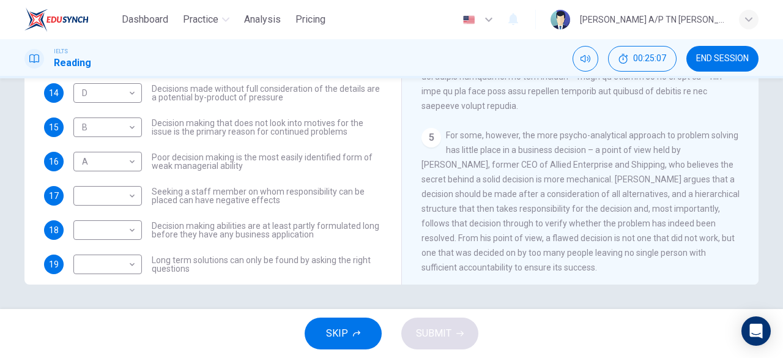
scroll to position [850, 0]
drag, startPoint x: 752, startPoint y: 214, endPoint x: 758, endPoint y: 252, distance: 38.4
click at [758, 252] on div "Questions 13 - 19 Match each statement with the correct person. Write the corre…" at bounding box center [392, 71] width 774 height 425
drag, startPoint x: 758, startPoint y: 252, endPoint x: 766, endPoint y: 274, distance: 23.2
click at [766, 274] on div "Questions 13 - 19 Match each statement with the correct person. Write the corre…" at bounding box center [392, 71] width 774 height 425
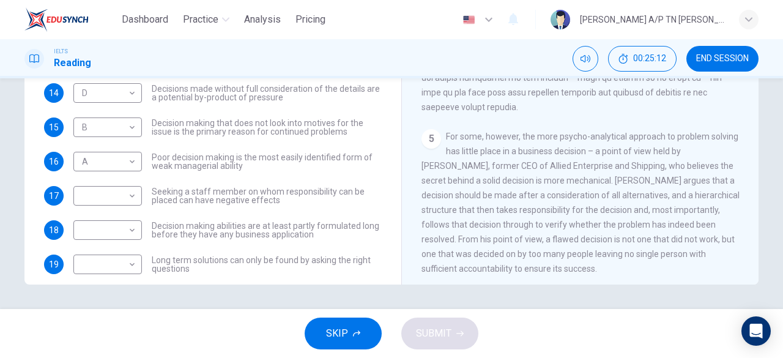
drag, startPoint x: 756, startPoint y: 257, endPoint x: 758, endPoint y: 270, distance: 13.1
click at [758, 270] on div "Questions 13 - 19 Match each statement with the correct person. Write the corre…" at bounding box center [392, 71] width 774 height 425
drag, startPoint x: 753, startPoint y: 255, endPoint x: 758, endPoint y: 274, distance: 20.2
click at [758, 274] on div "Questions 13 - 19 Match each statement with the correct person. Write the corre…" at bounding box center [392, 71] width 774 height 425
drag, startPoint x: 755, startPoint y: 258, endPoint x: 760, endPoint y: 277, distance: 19.6
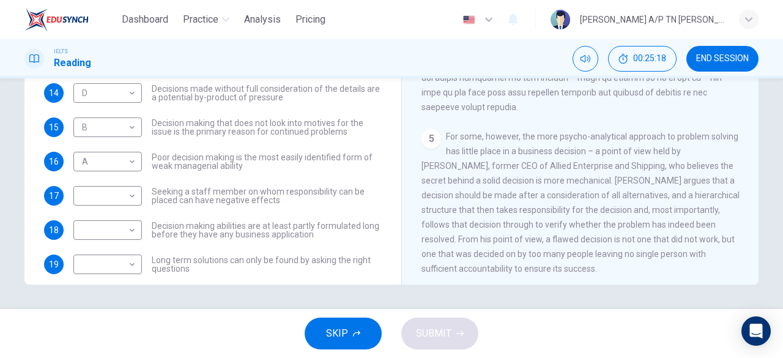
click at [760, 277] on div "Questions 13 - 19 Match each statement with the correct person. Write the corre…" at bounding box center [392, 71] width 774 height 425
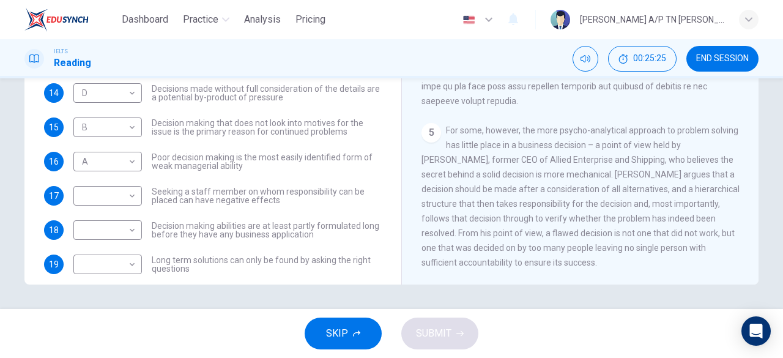
click at [334, 266] on span "Long term solutions can only be found by asking the right questions" at bounding box center [267, 264] width 230 height 17
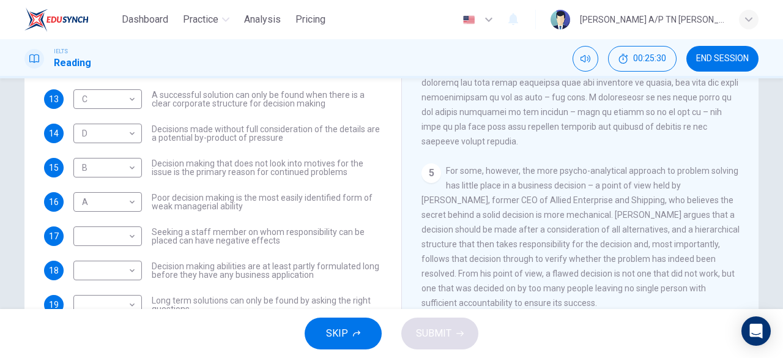
scroll to position [244, 0]
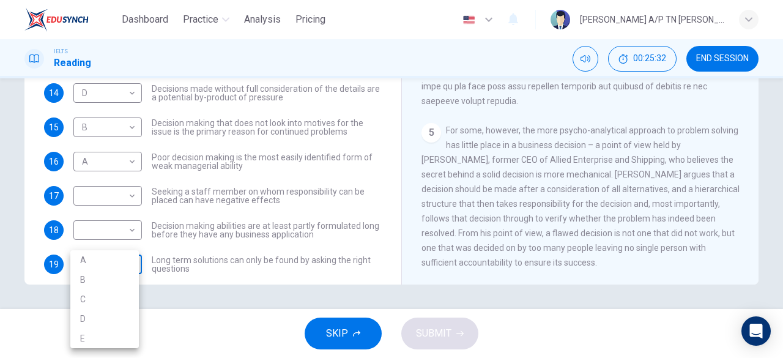
click at [114, 267] on body "Dashboard Practice Analysis Pricing English en ​ [PERSON_NAME] A/P TN [PERSON_N…" at bounding box center [391, 179] width 783 height 358
click at [110, 318] on li "D" at bounding box center [104, 319] width 69 height 20
type input "D"
click at [130, 217] on body "Dashboard Practice Analysis Pricing English en ​ [PERSON_NAME] A/P TN [PERSON_N…" at bounding box center [391, 179] width 783 height 358
click at [100, 321] on li "E" at bounding box center [104, 328] width 69 height 20
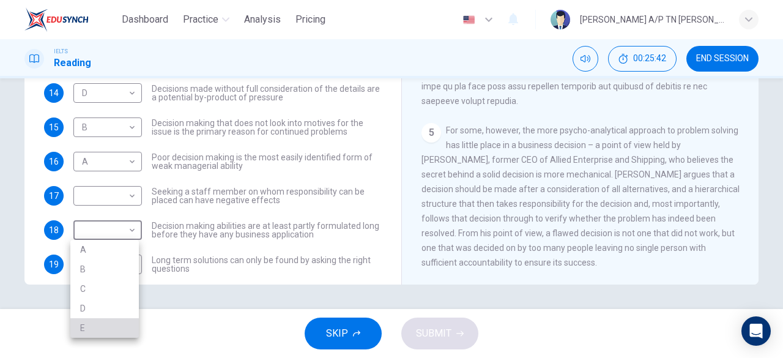
type input "E"
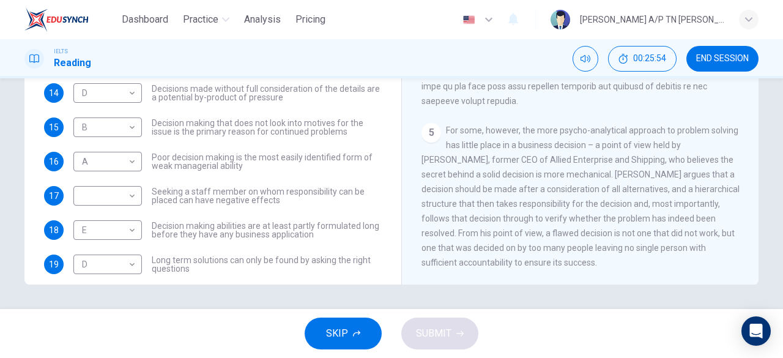
drag, startPoint x: 207, startPoint y: 222, endPoint x: 201, endPoint y: 190, distance: 32.3
click at [201, 190] on div "13 C C ​ A successful solution can only be found when there is a clear corporat…" at bounding box center [213, 161] width 338 height 225
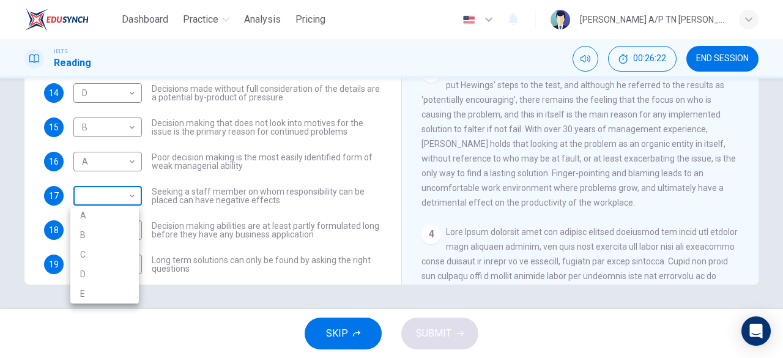
click at [124, 198] on body "Dashboard Practice Analysis Pricing English en ​ [PERSON_NAME] A/P TN [PERSON_N…" at bounding box center [391, 179] width 783 height 358
click at [127, 253] on li "C" at bounding box center [104, 255] width 69 height 20
type input "C"
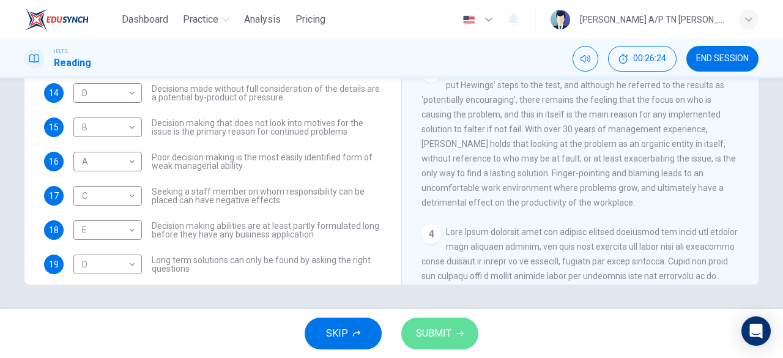
click at [444, 342] on span "SUBMIT" at bounding box center [433, 333] width 35 height 17
